Goal: Information Seeking & Learning: Find specific page/section

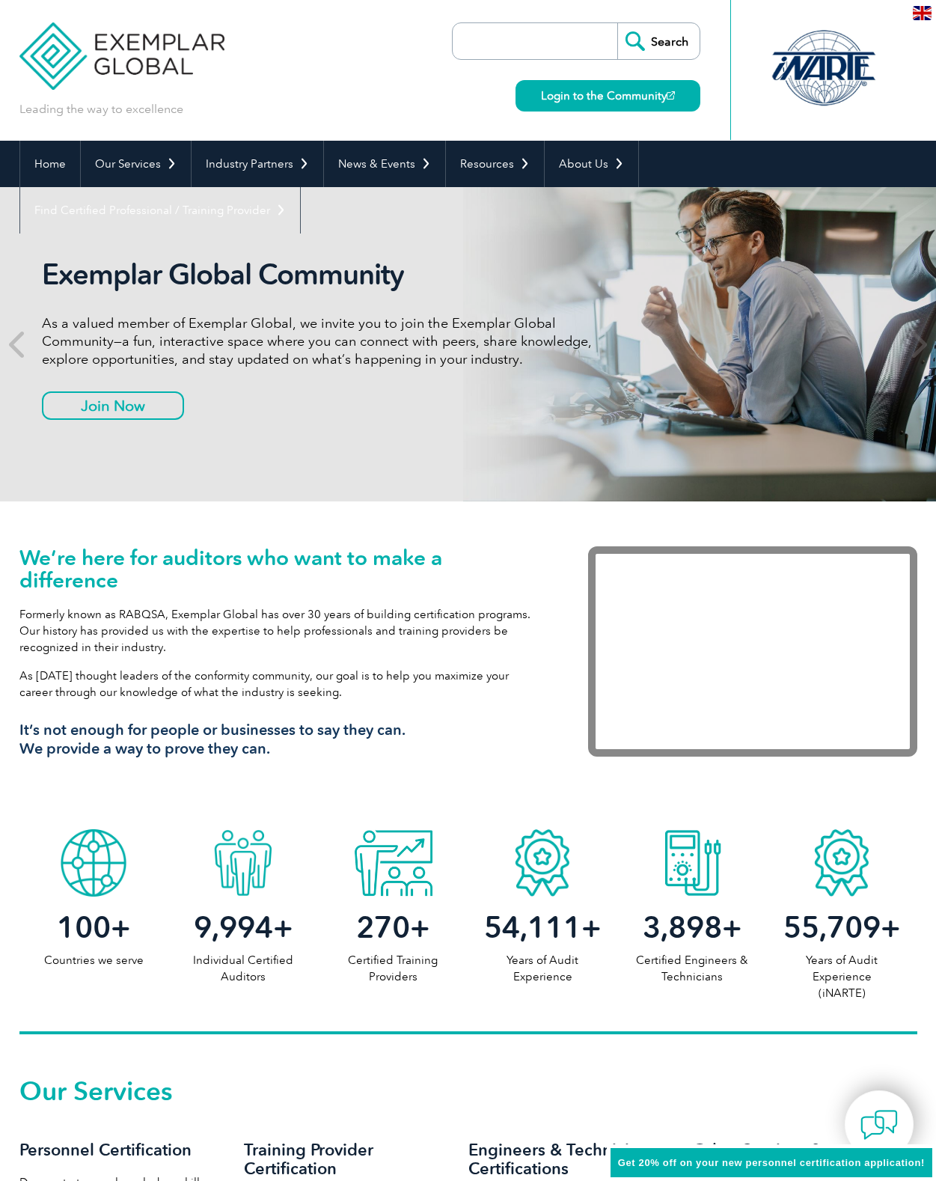
click at [305, 34] on div "Leading the way to excellence Search Login to the Community ▼" at bounding box center [468, 70] width 898 height 141
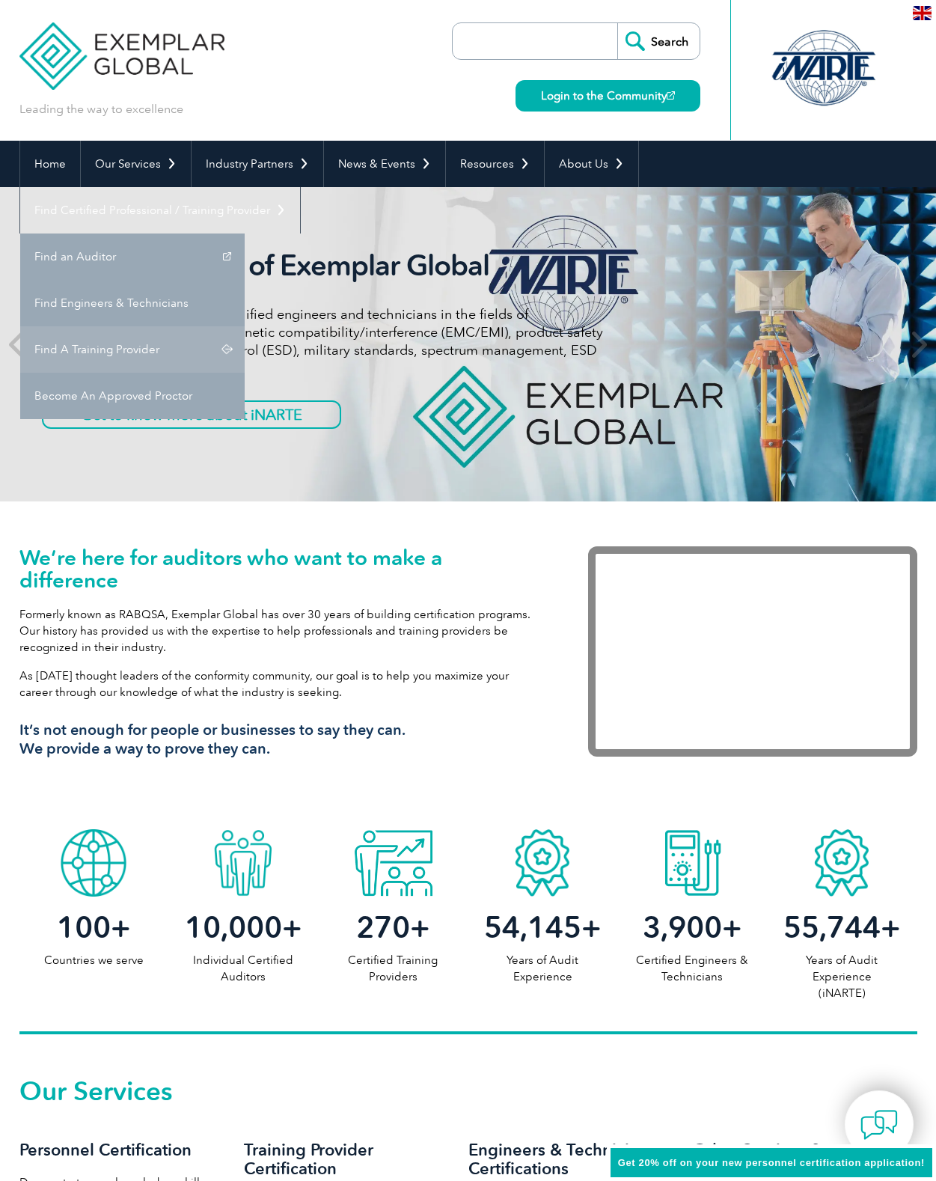
click at [245, 326] on link "Find A Training Provider" at bounding box center [132, 349] width 225 height 46
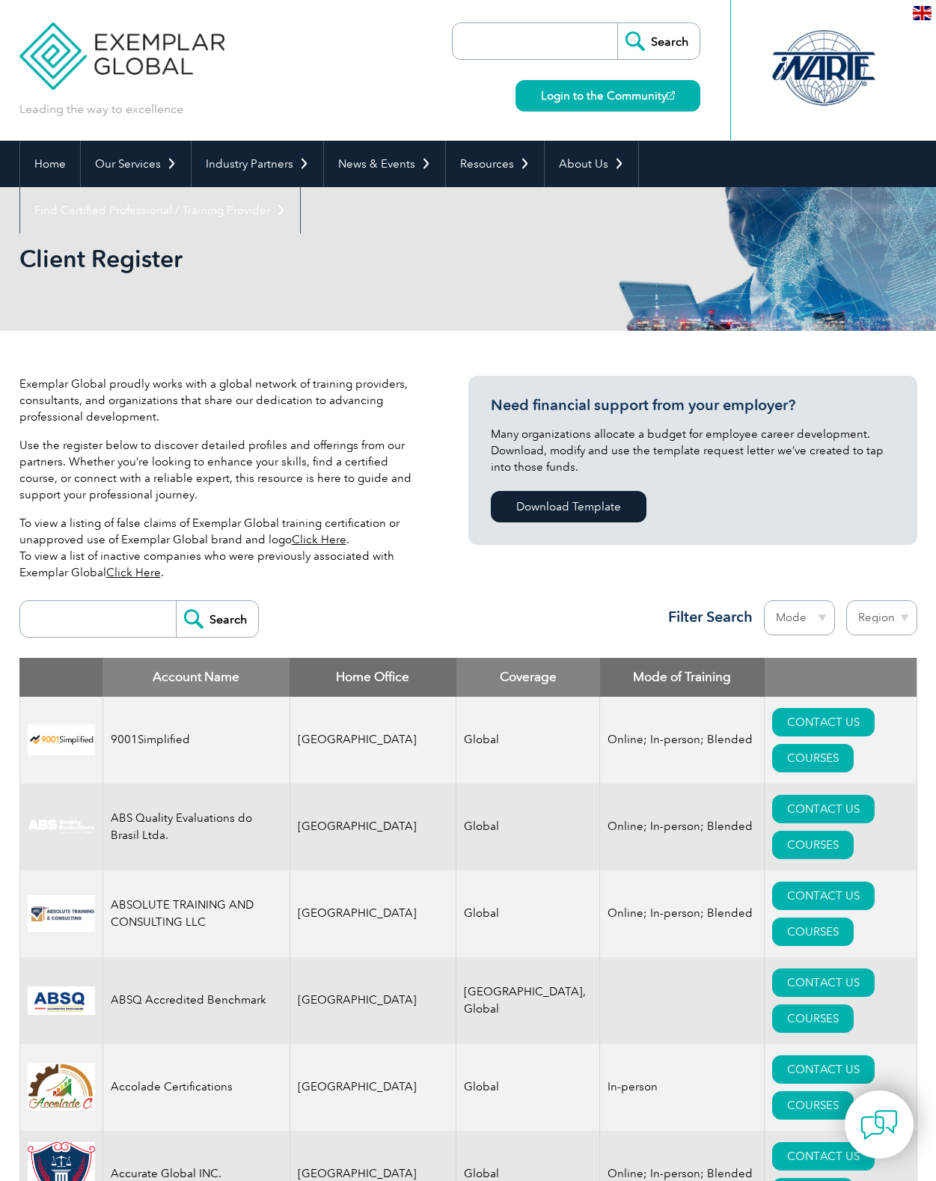
click at [127, 620] on input "search" at bounding box center [102, 619] width 148 height 36
type input "radar"
click at [217, 619] on input "Search" at bounding box center [217, 619] width 82 height 36
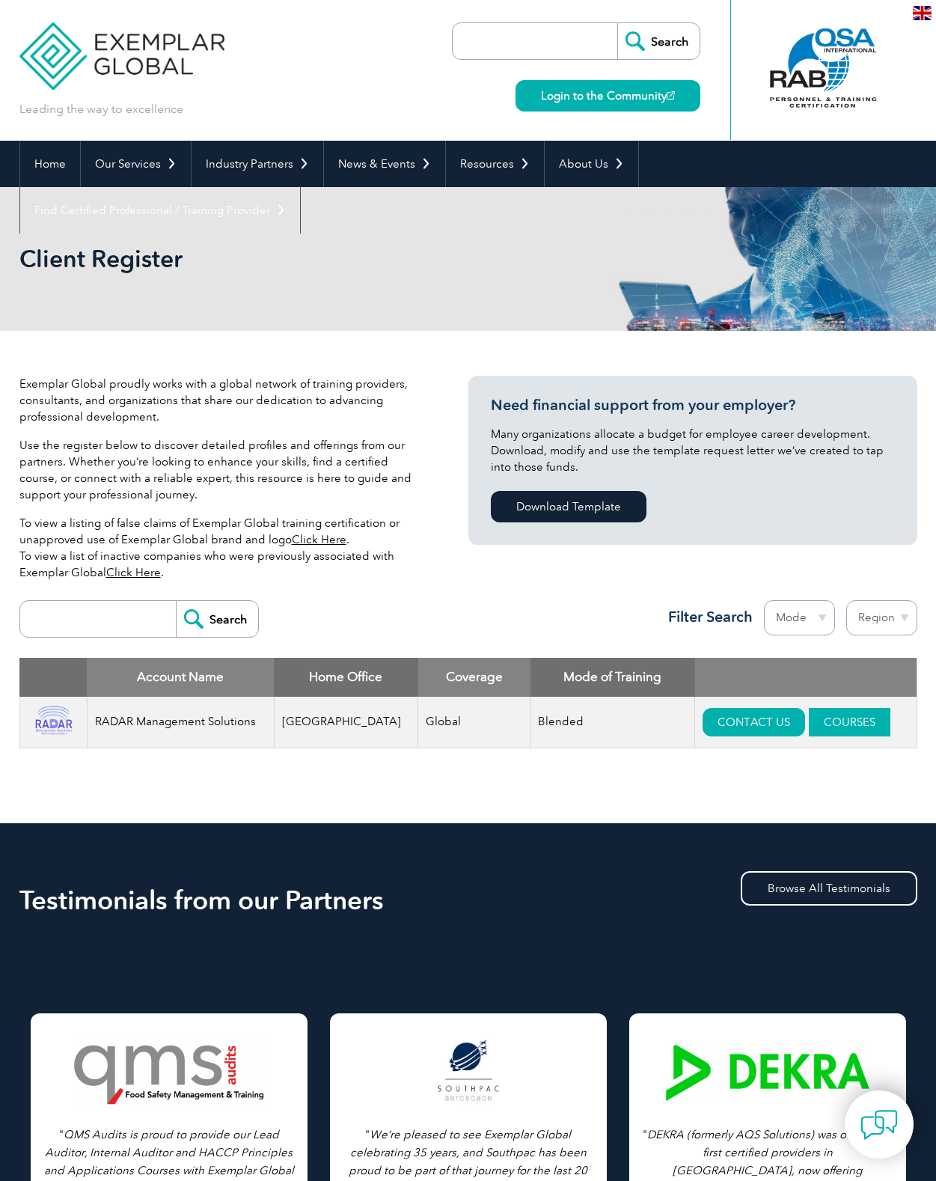
click at [831, 722] on link "COURSES" at bounding box center [850, 722] width 82 height 28
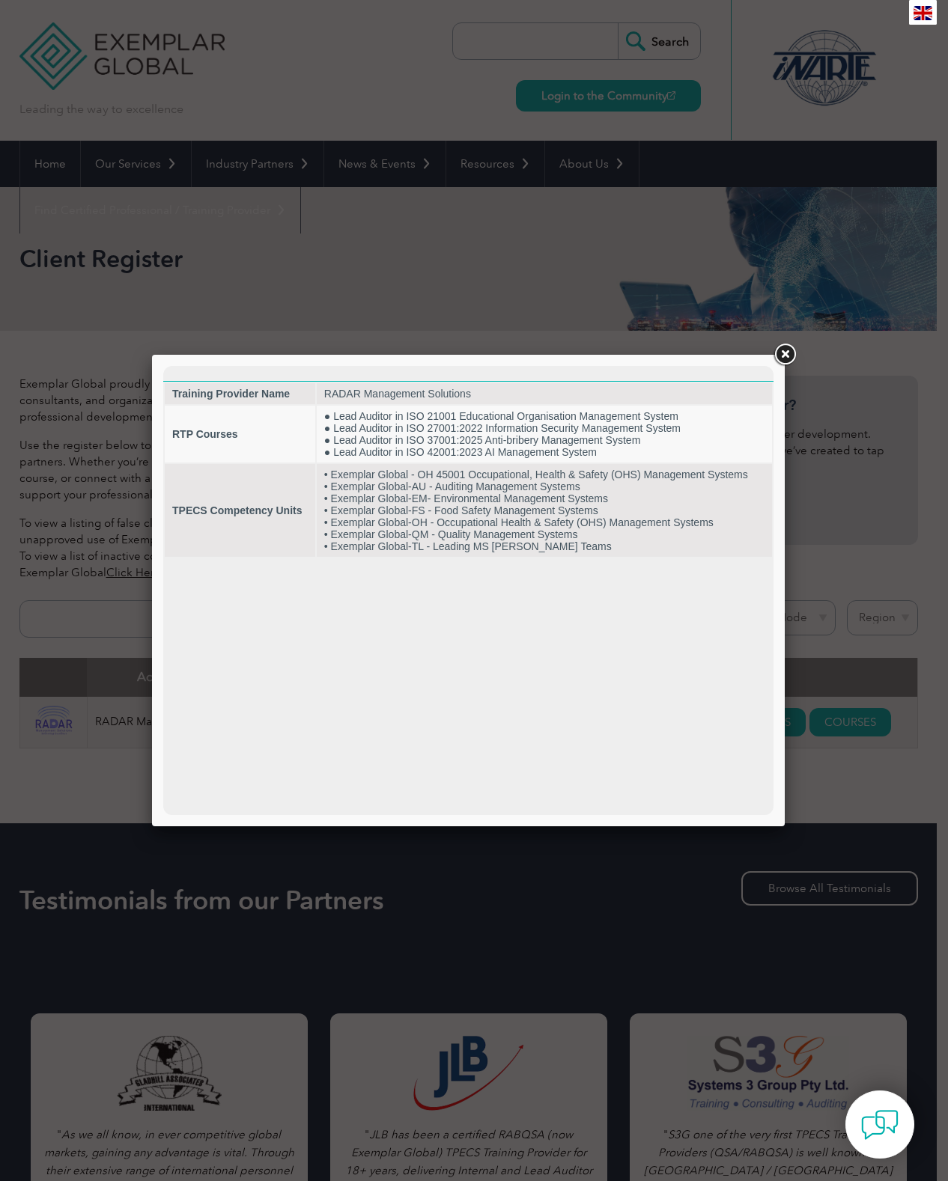
click at [783, 349] on link at bounding box center [784, 354] width 27 height 27
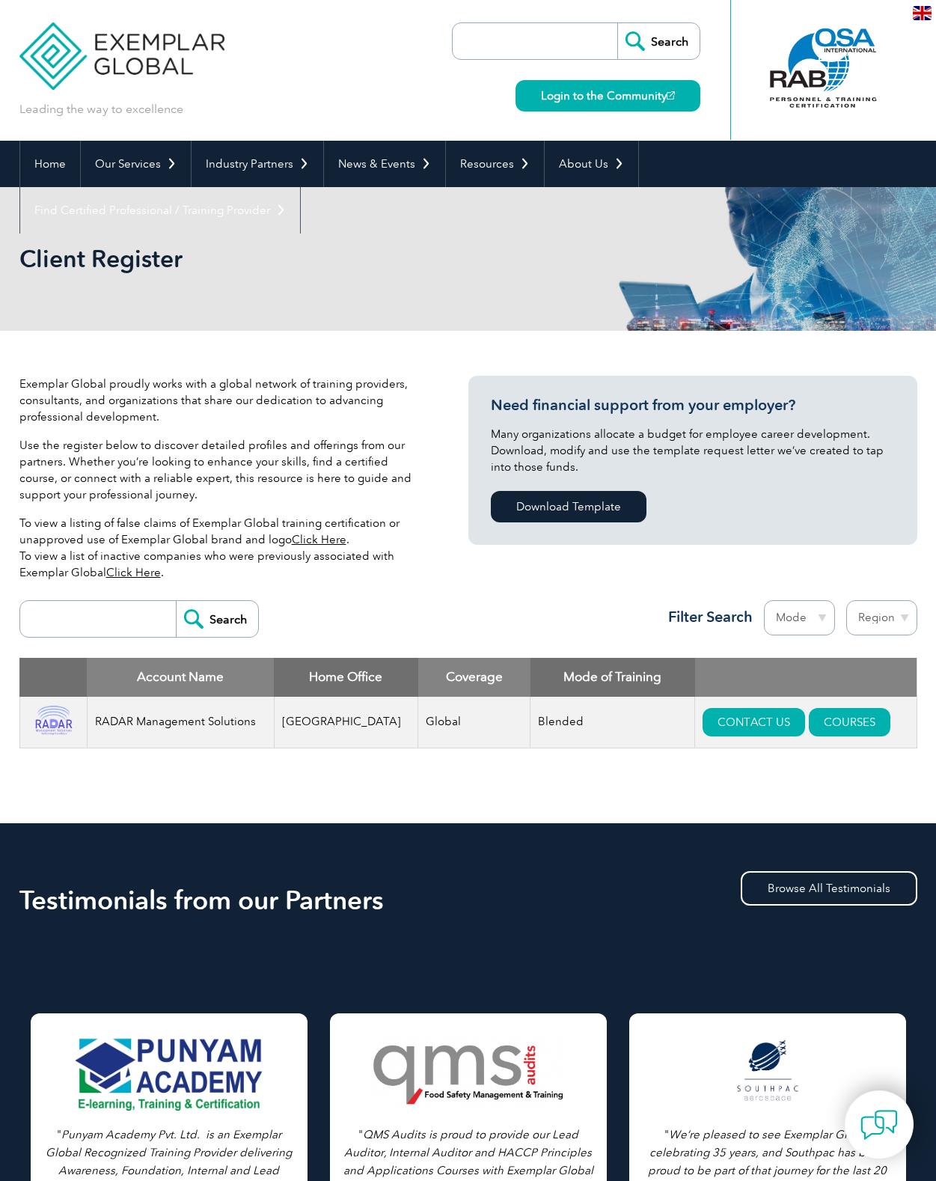
drag, startPoint x: 100, startPoint y: 609, endPoint x: 92, endPoint y: 614, distance: 9.1
click at [100, 609] on input "search" at bounding box center [102, 619] width 148 height 36
click at [92, 614] on input "search" at bounding box center [102, 619] width 148 height 36
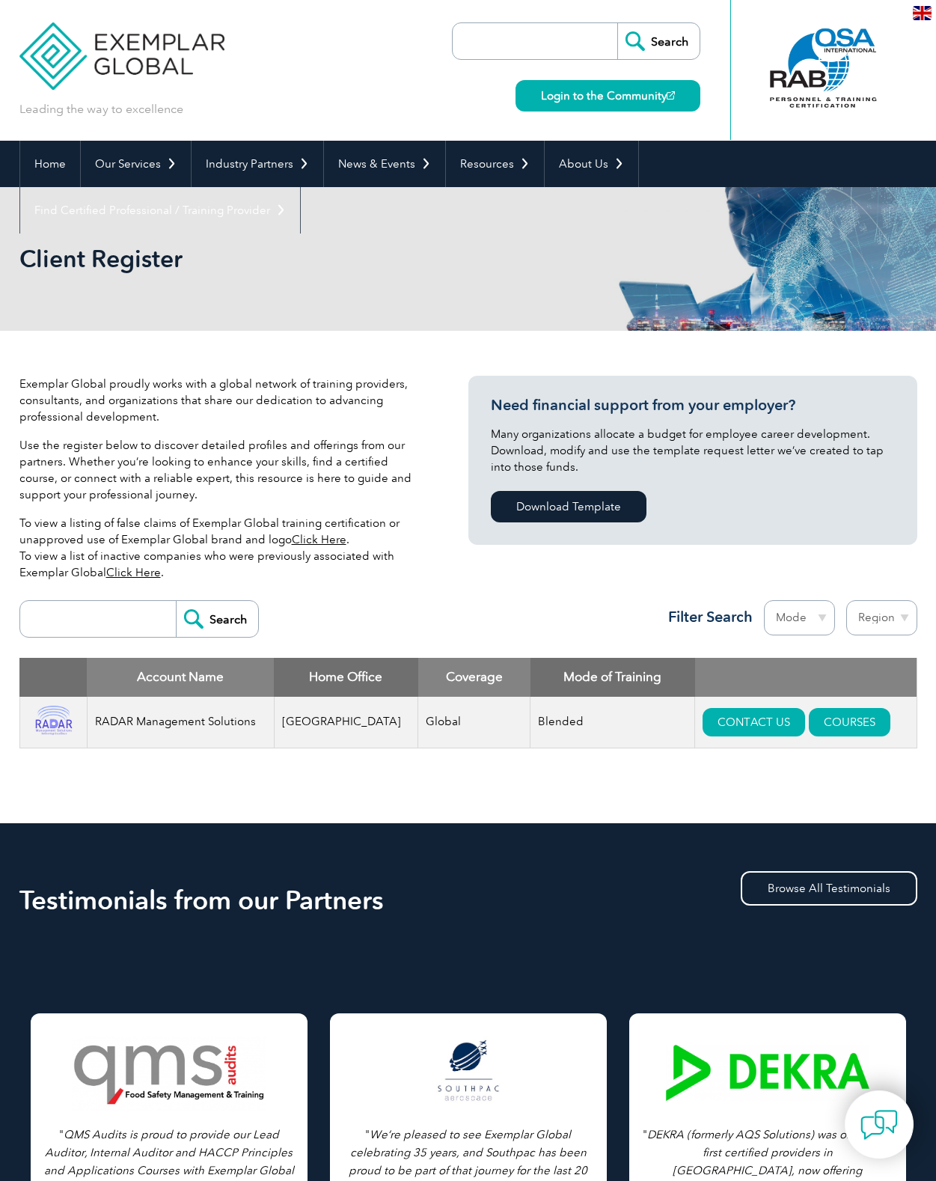
click at [219, 620] on input "Search" at bounding box center [217, 619] width 82 height 36
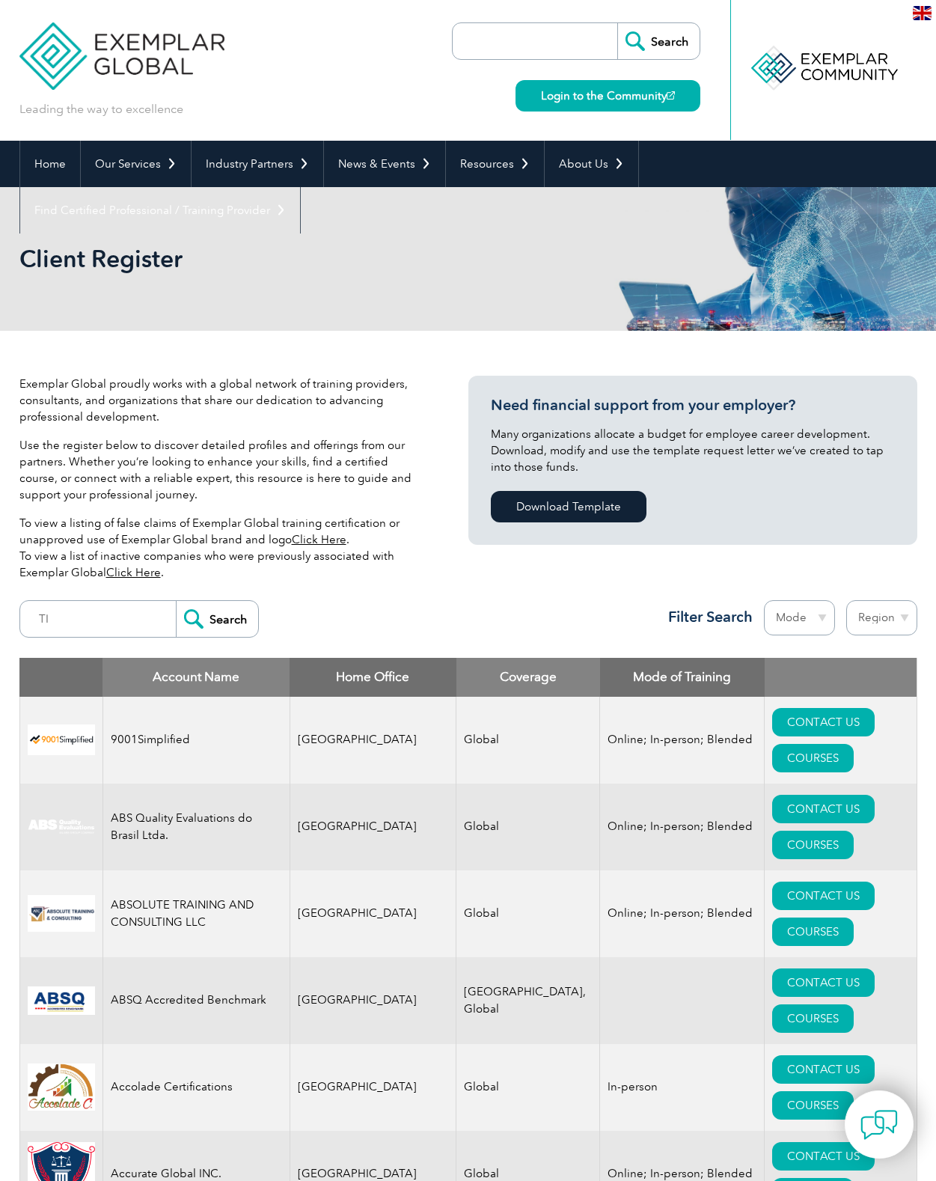
type input "TI"
click at [217, 619] on input "Search" at bounding box center [217, 619] width 82 height 36
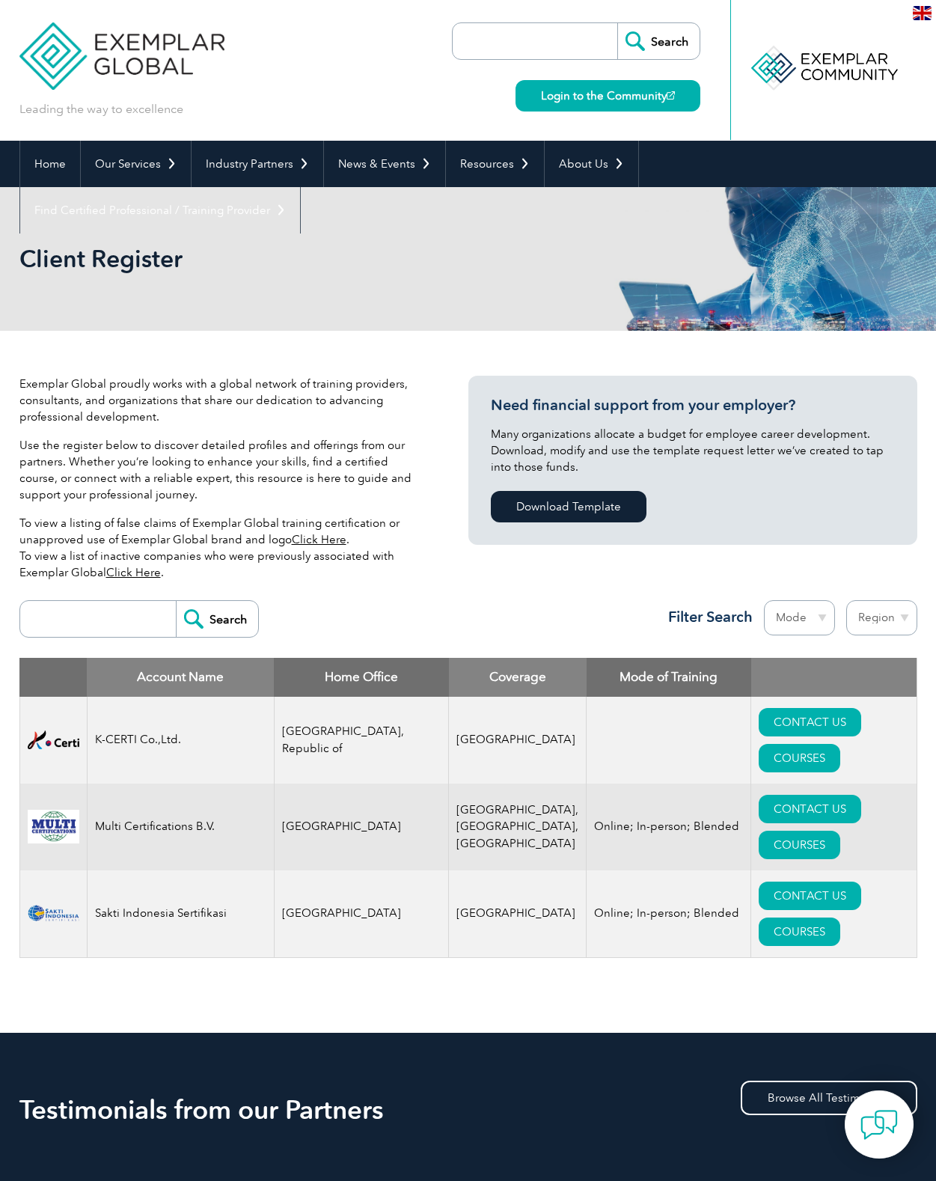
click at [224, 618] on input "Search" at bounding box center [217, 619] width 82 height 36
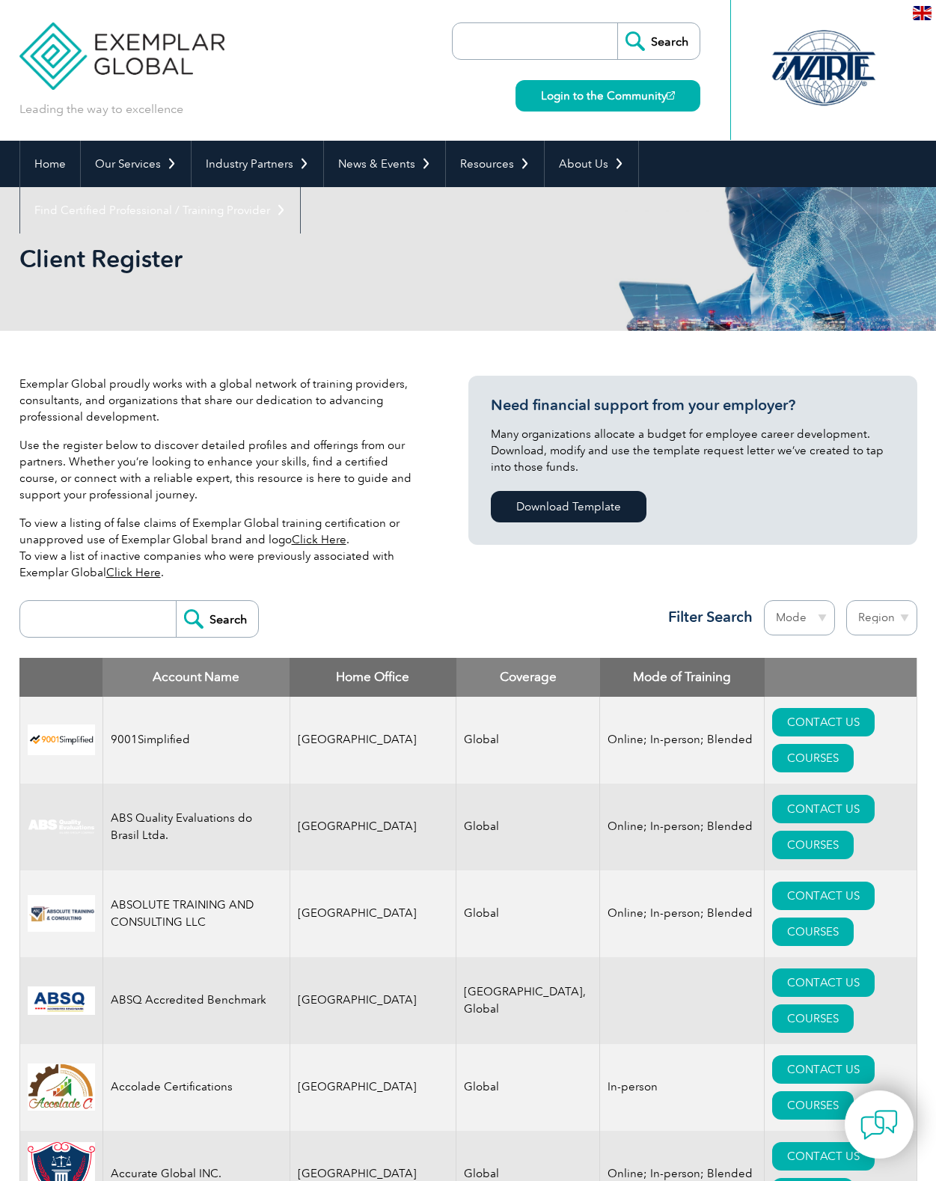
click at [85, 616] on input "search" at bounding box center [102, 619] width 148 height 36
type input "exames"
click at [217, 619] on input "Search" at bounding box center [217, 619] width 82 height 36
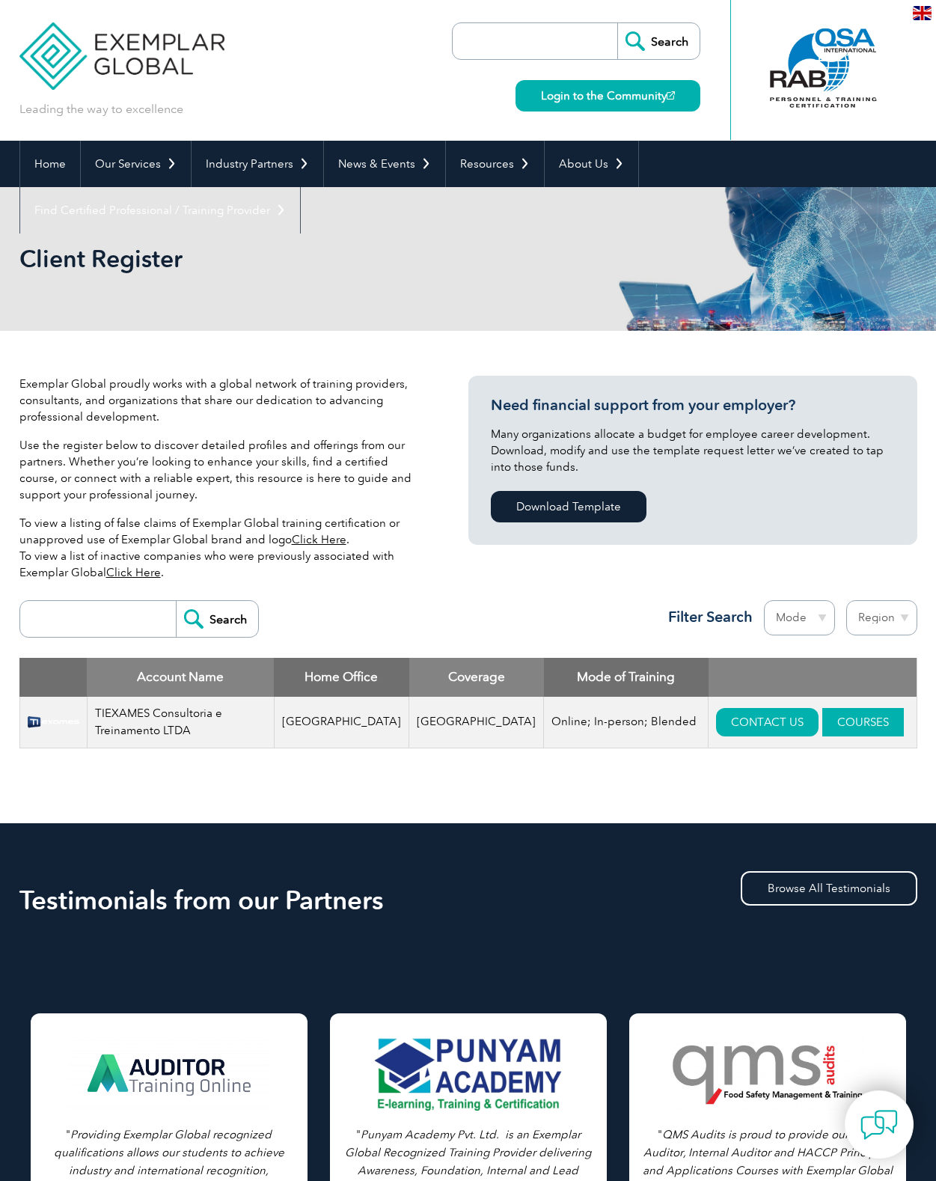
click at [827, 717] on link "COURSES" at bounding box center [864, 722] width 82 height 28
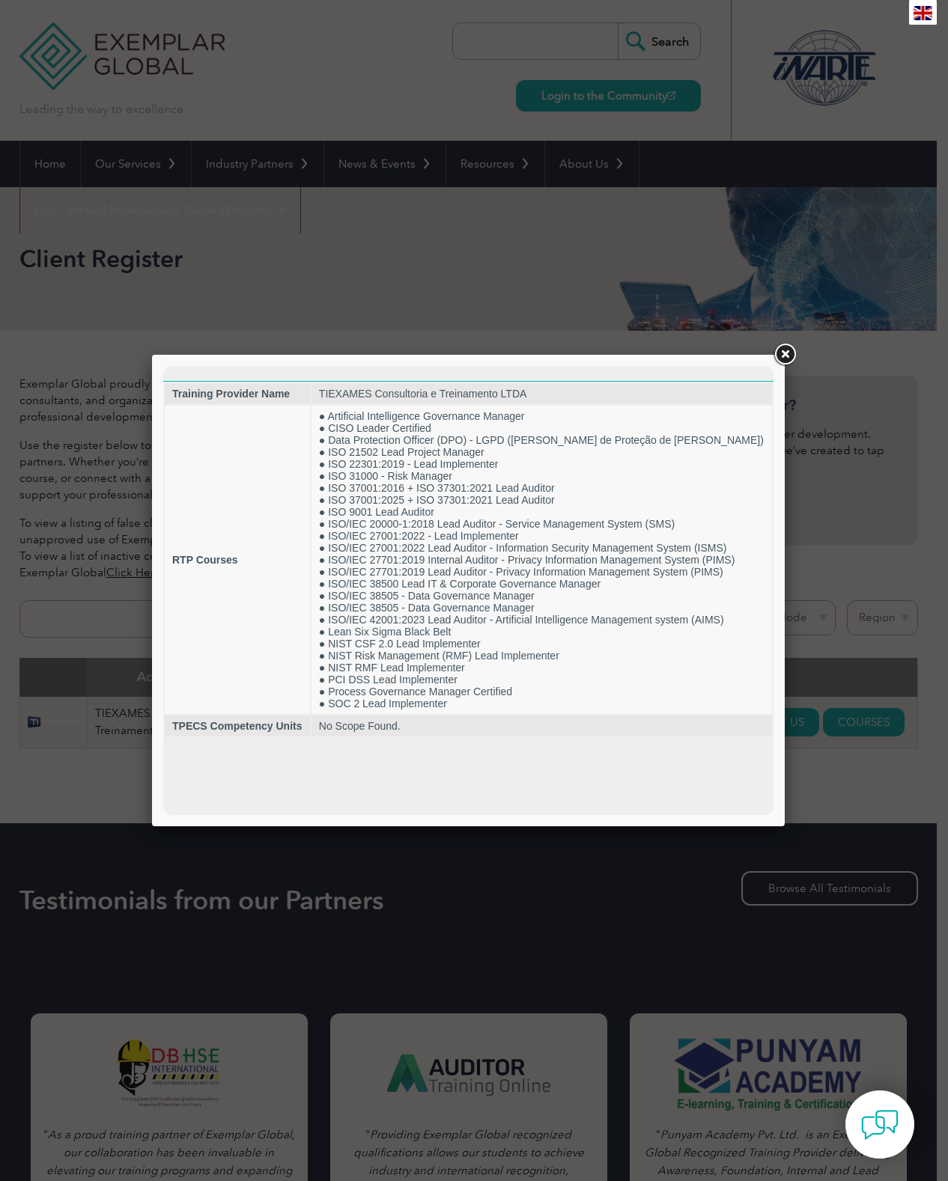
click at [787, 354] on link at bounding box center [784, 354] width 27 height 27
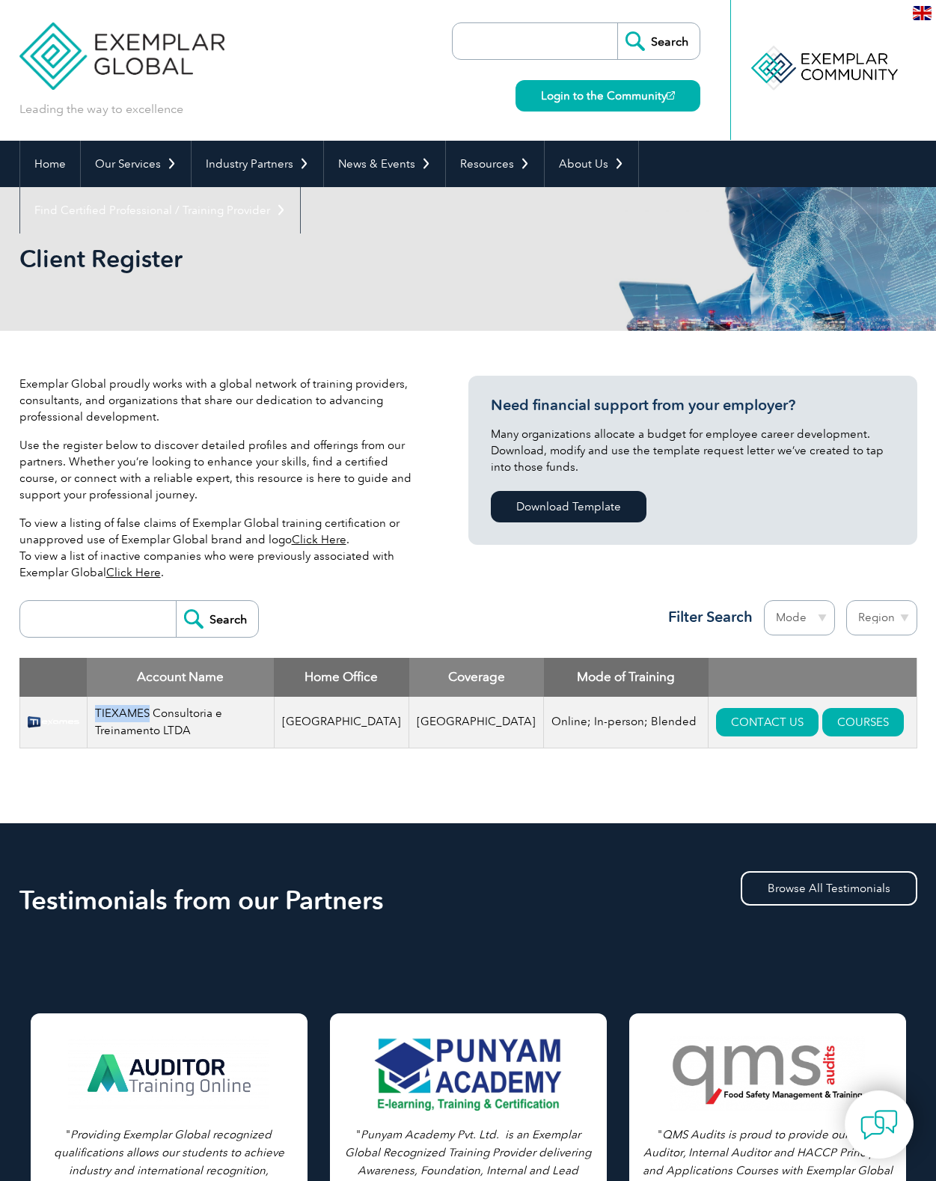
drag, startPoint x: 104, startPoint y: 711, endPoint x: 237, endPoint y: 735, distance: 135.4
click at [156, 709] on td "TIEXAMES Consultoria e Treinamento LTDA" at bounding box center [180, 723] width 187 height 52
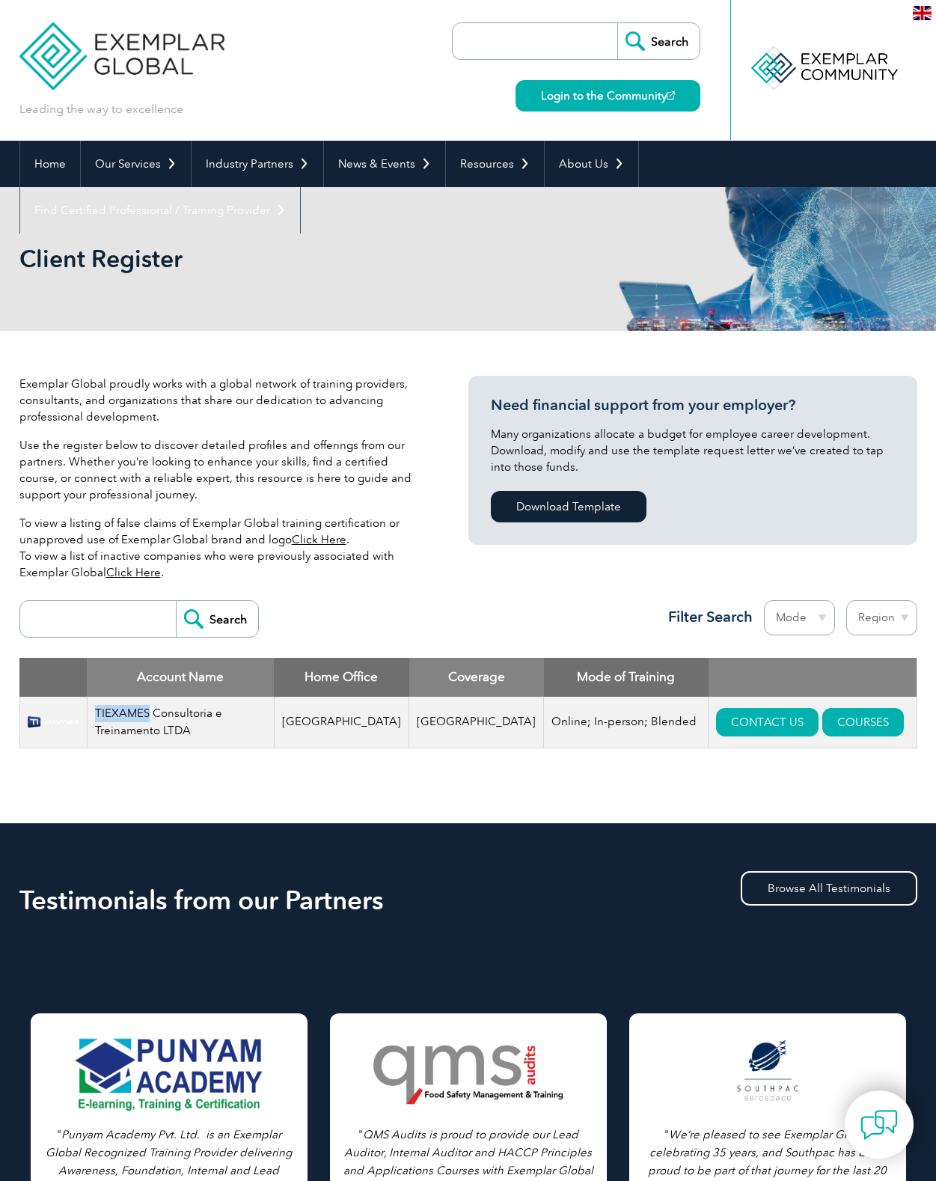
copy td "TIEXAMES"
